Goal: Task Accomplishment & Management: Complete application form

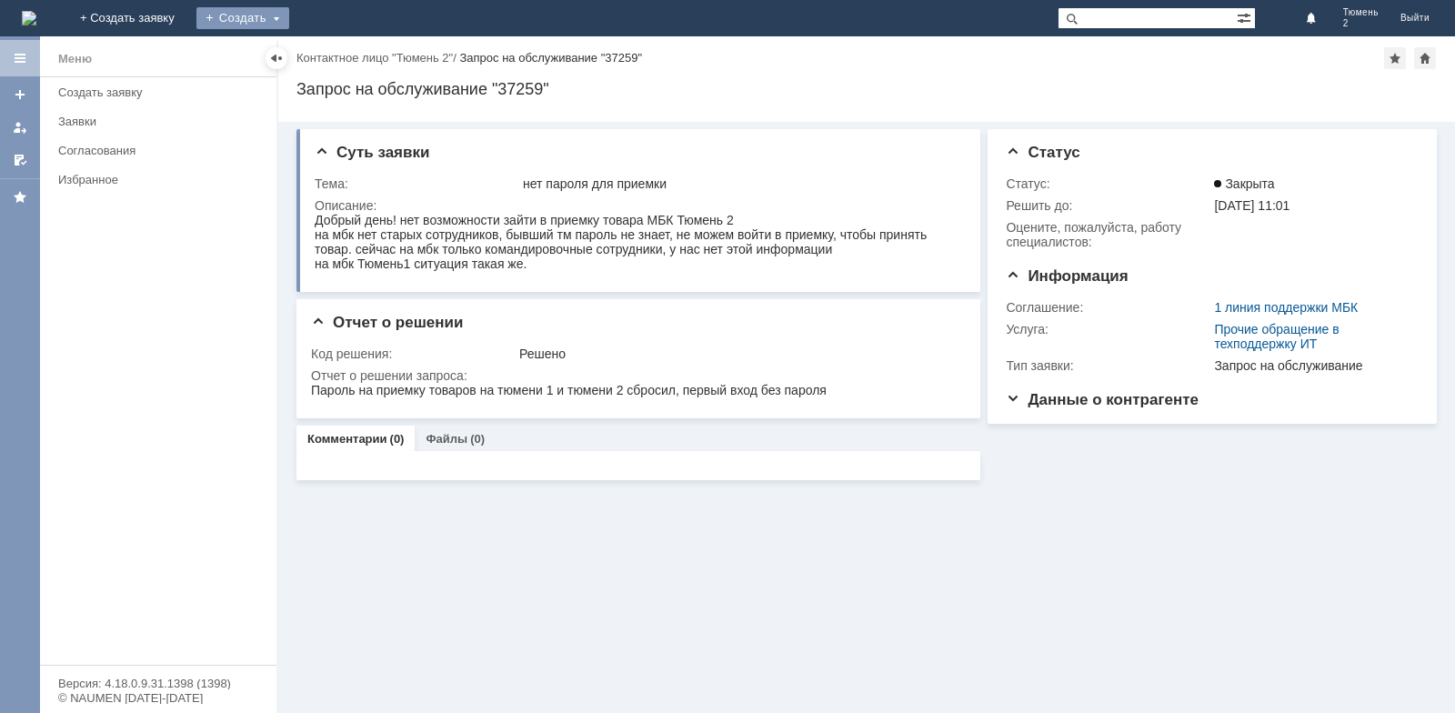
click at [289, 17] on div "Создать" at bounding box center [242, 18] width 93 height 22
click at [338, 53] on link "Заявка" at bounding box center [269, 55] width 138 height 22
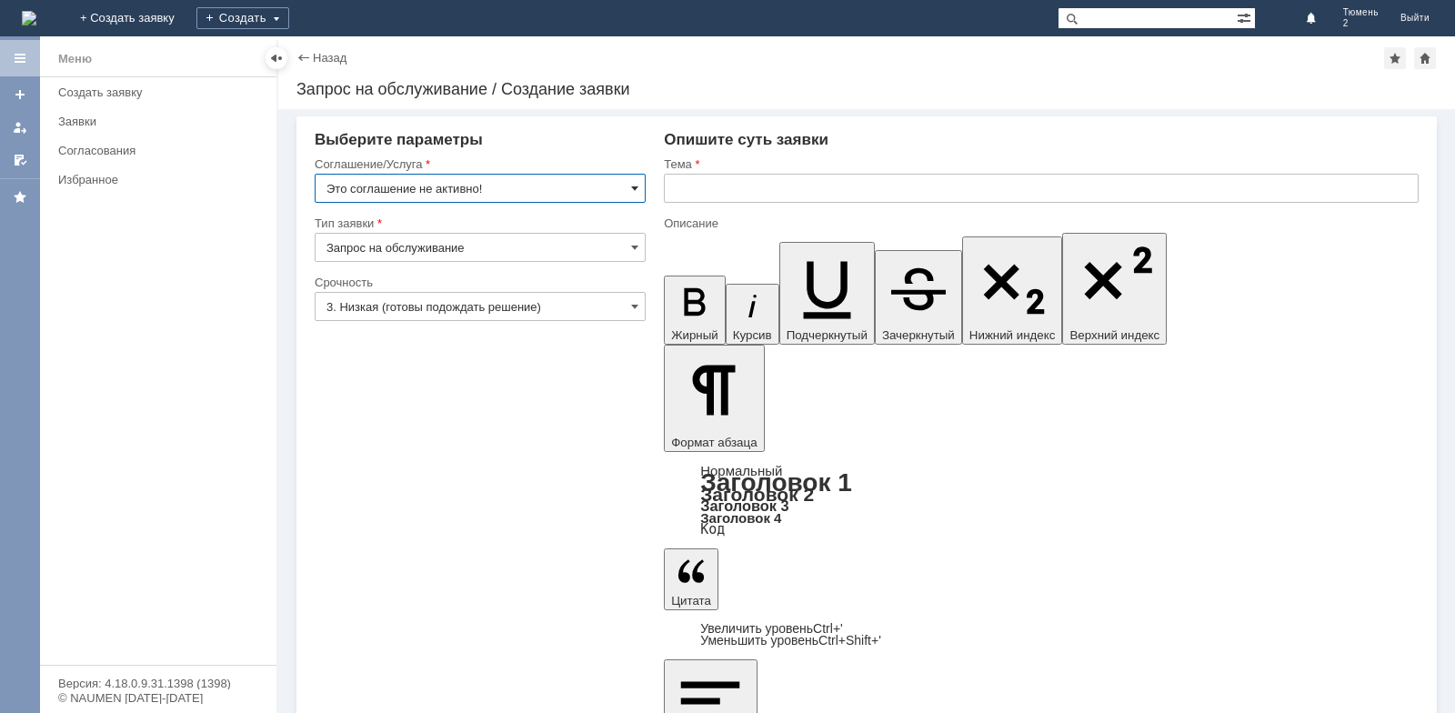
click at [633, 191] on span at bounding box center [634, 188] width 7 height 15
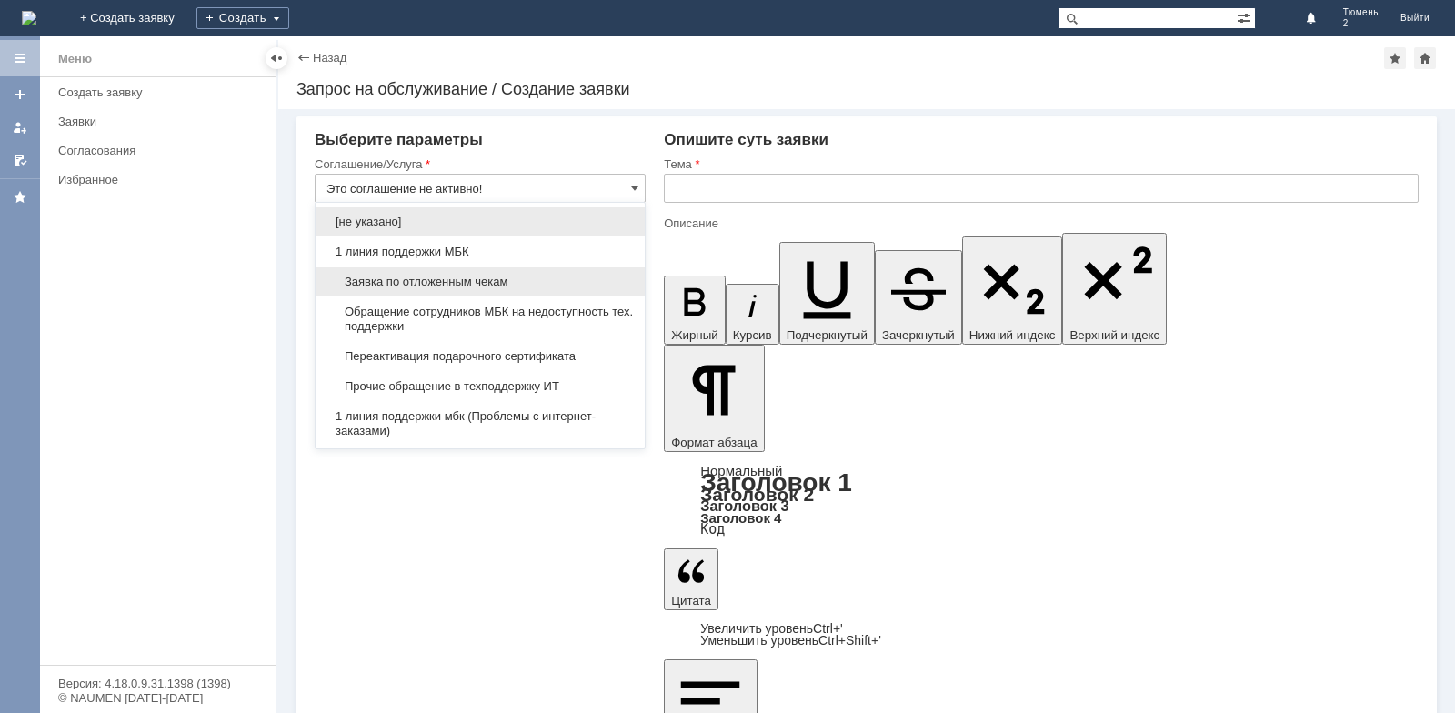
click at [518, 279] on span "Заявка по отложенным чекам" at bounding box center [480, 282] width 307 height 15
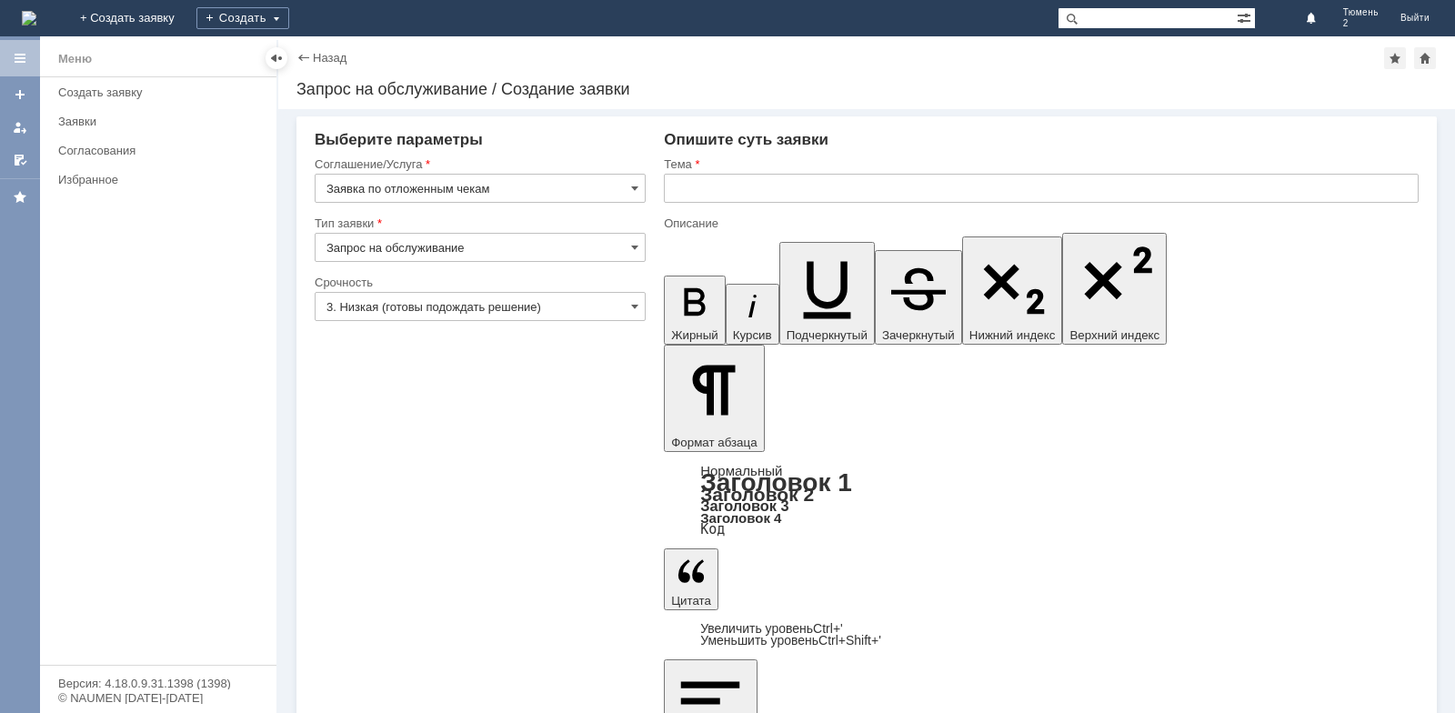
type input "Заявка по отложенным чекам"
click at [705, 188] on input "text" at bounding box center [1041, 188] width 755 height 29
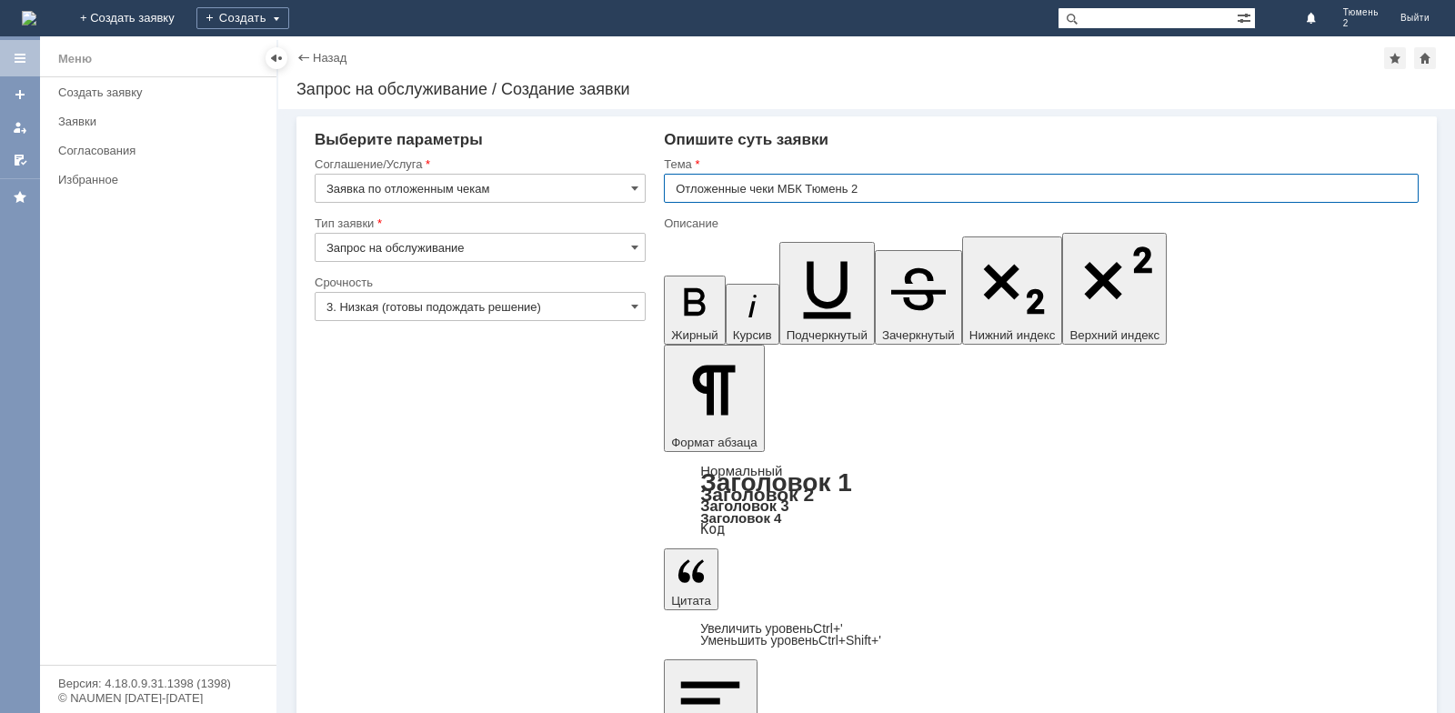
type input "Отложенные чеки МБК Тюмень 2"
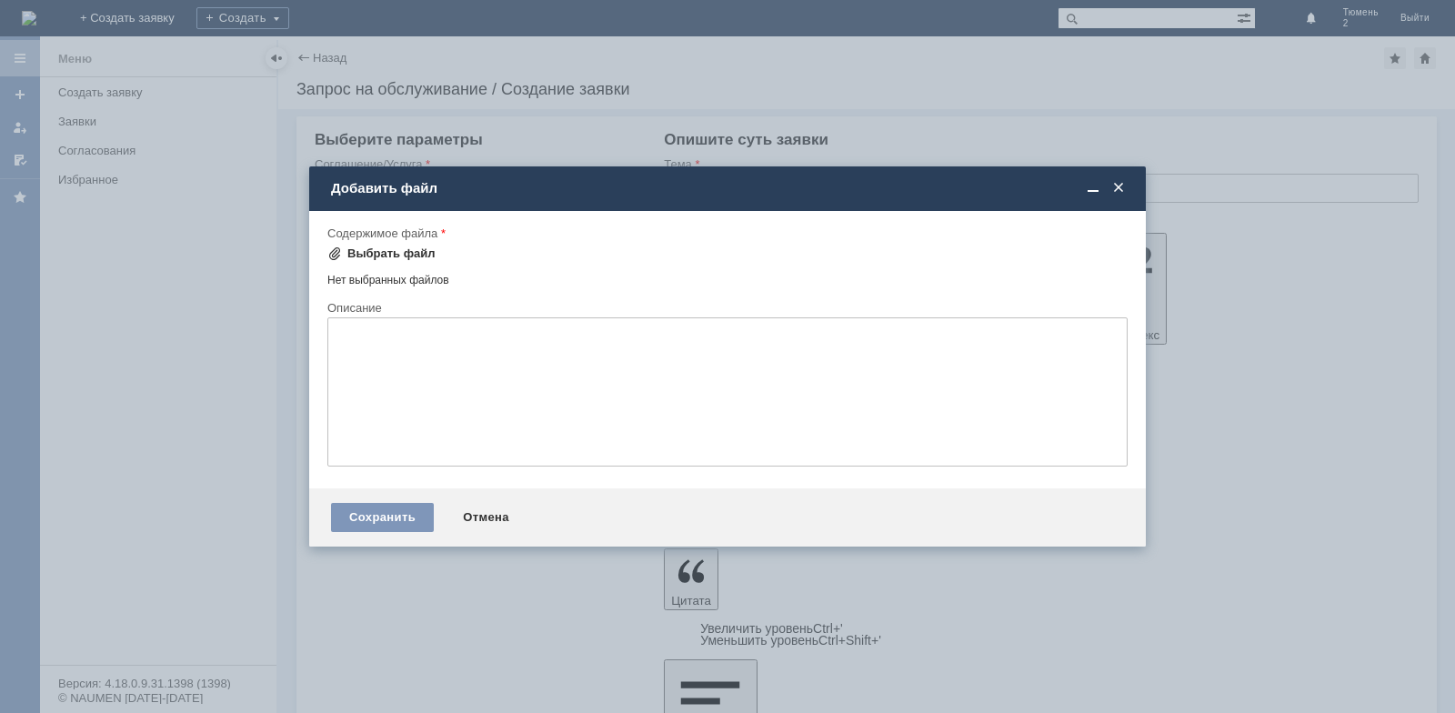
click at [346, 247] on div "Выбрать файл" at bounding box center [381, 253] width 108 height 15
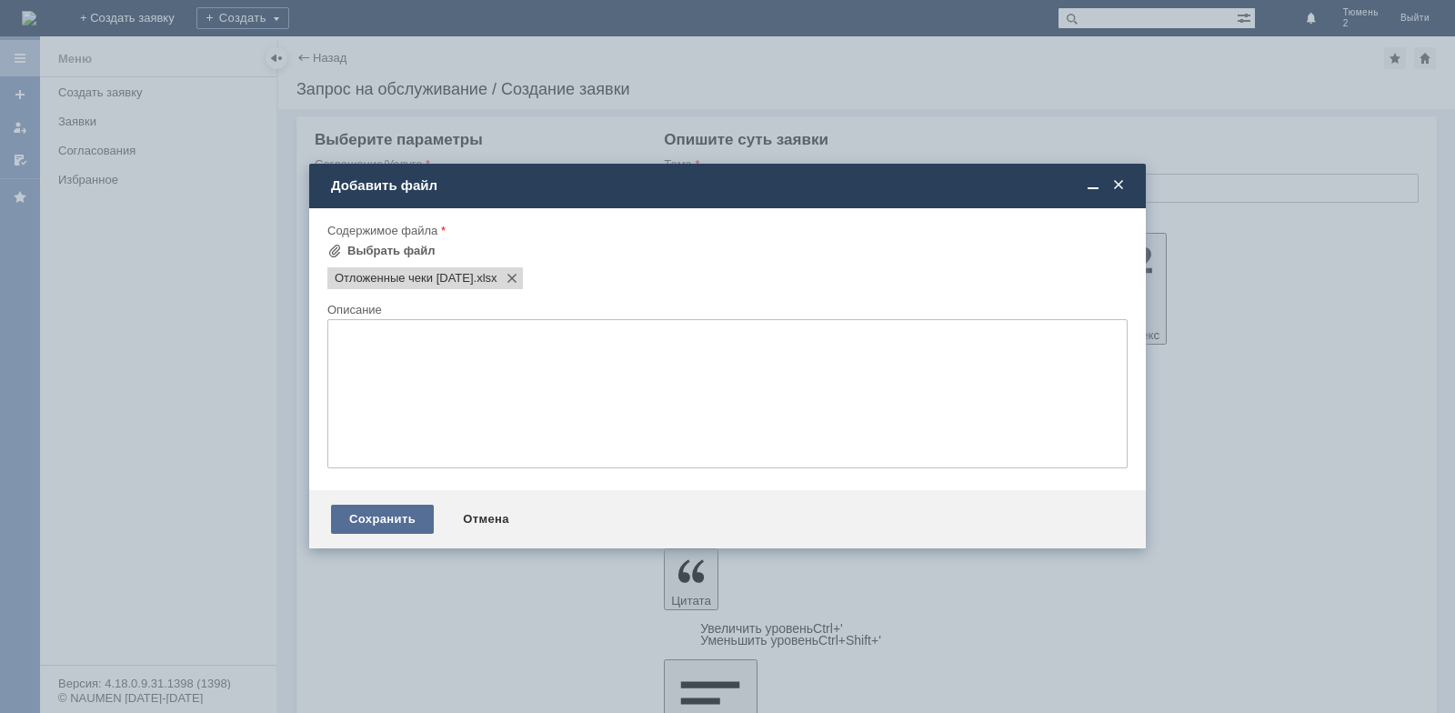
click at [380, 522] on div "Сохранить" at bounding box center [382, 519] width 103 height 29
